Goal: Go to known website: Access a specific website the user already knows

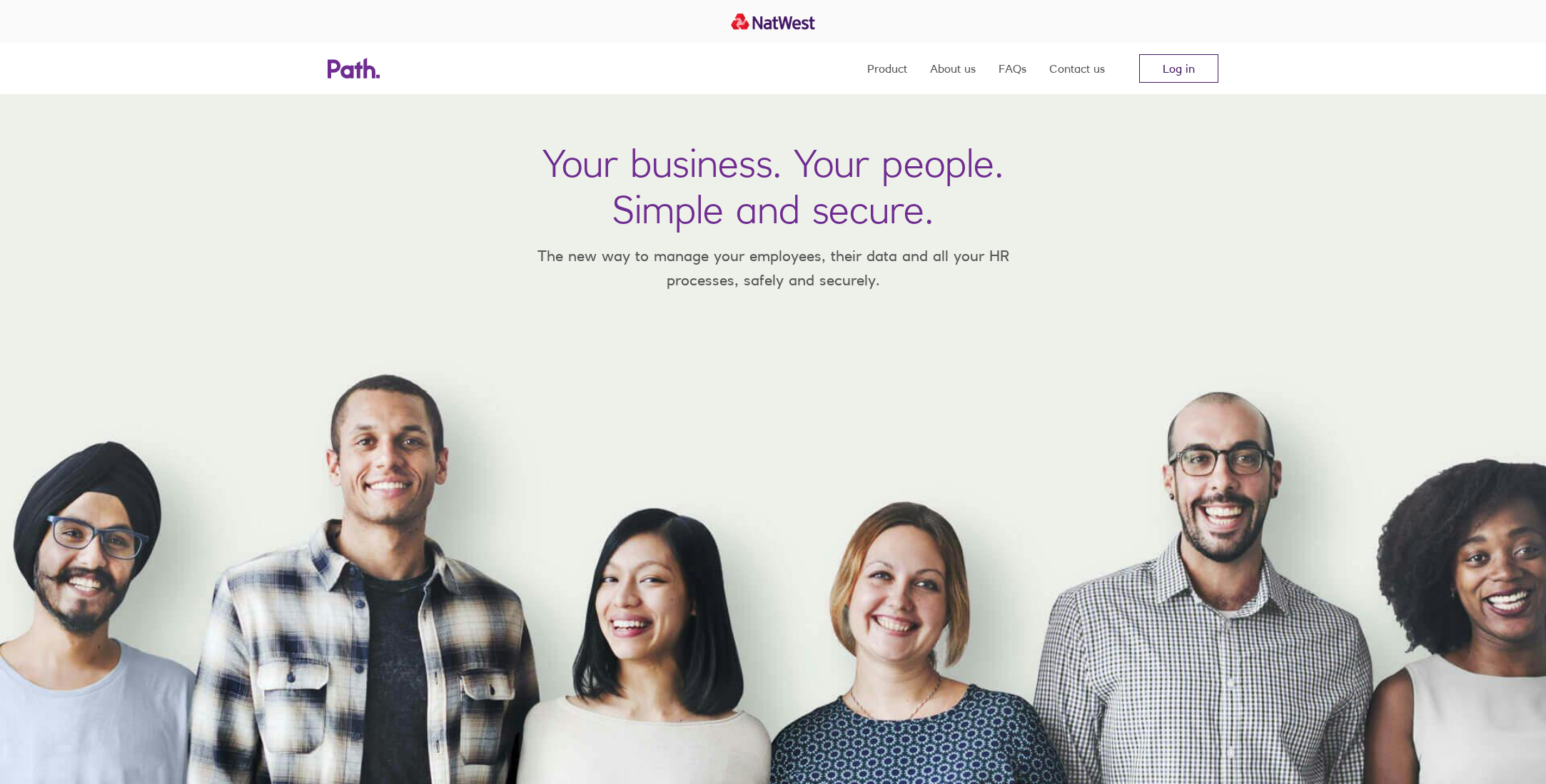
click at [1178, 65] on link "Log in" at bounding box center [1179, 68] width 79 height 29
